Goal: Task Accomplishment & Management: Complete application form

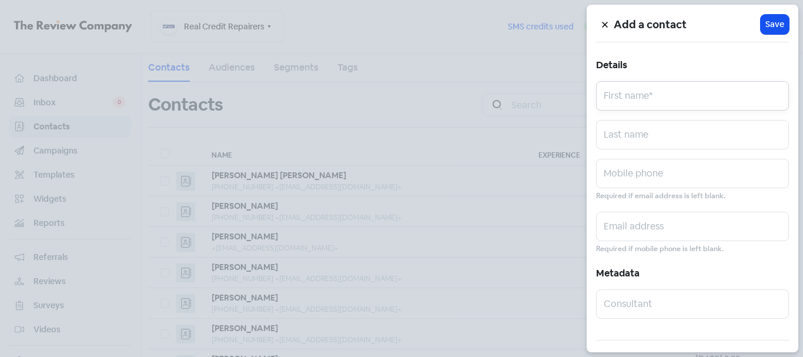
click at [655, 100] on input "text" at bounding box center [692, 95] width 193 height 29
click at [627, 100] on input "v" at bounding box center [692, 95] width 193 height 29
click at [627, 99] on input "v" at bounding box center [692, 95] width 193 height 29
paste input "[PERSON_NAME]"
click at [645, 99] on input "[PERSON_NAME]" at bounding box center [692, 95] width 193 height 29
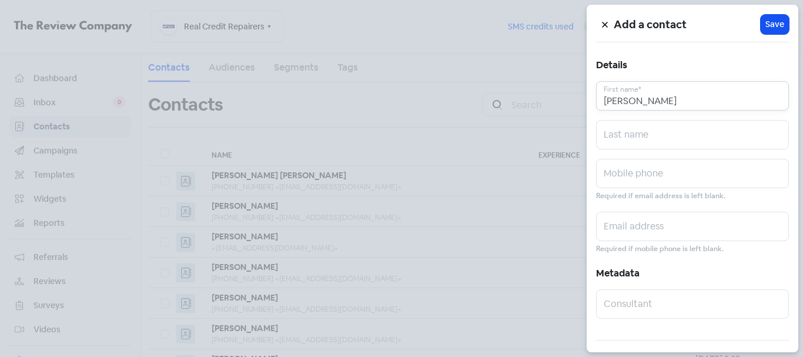
click at [645, 99] on input "[PERSON_NAME]" at bounding box center [692, 95] width 193 height 29
type input "[PERSON_NAME]"
paste input "[PERSON_NAME]"
type input "[PERSON_NAME]"
click at [647, 173] on input "text" at bounding box center [692, 173] width 193 height 29
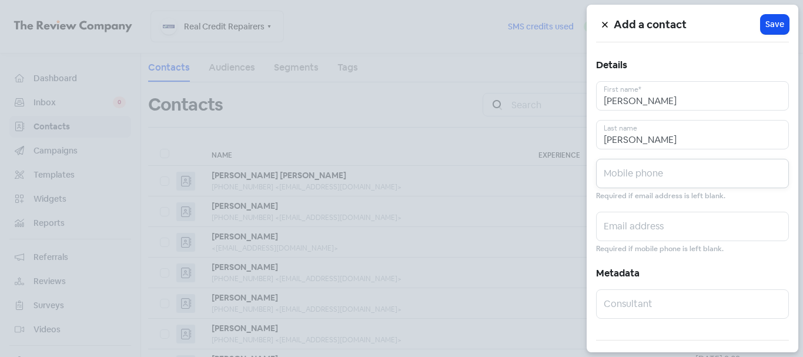
paste input "0455982885"
type input "0455982885"
click at [666, 219] on input "text" at bounding box center [692, 226] width 193 height 29
paste input "[EMAIL_ADDRESS][DOMAIN_NAME]"
type input "[EMAIL_ADDRESS][DOMAIN_NAME]"
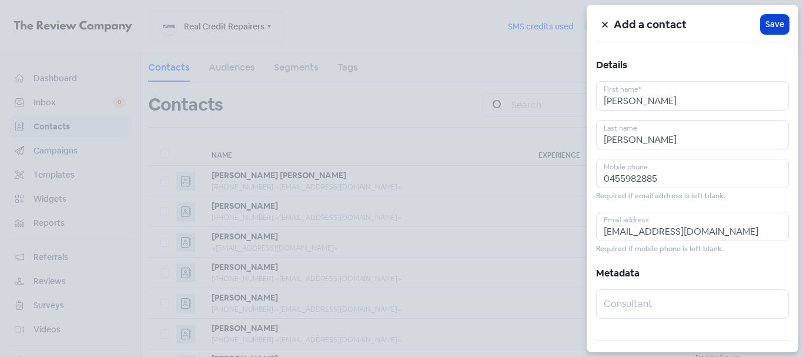
click at [760, 29] on button "Icon For Loading Save" at bounding box center [774, 24] width 28 height 19
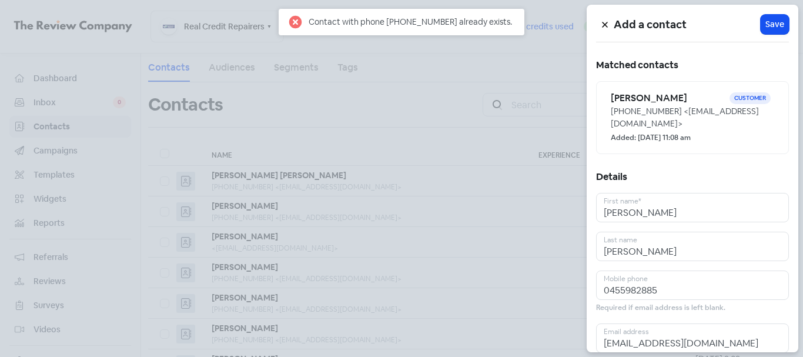
click at [602, 21] on button at bounding box center [605, 24] width 18 height 21
